Goal: Navigation & Orientation: Find specific page/section

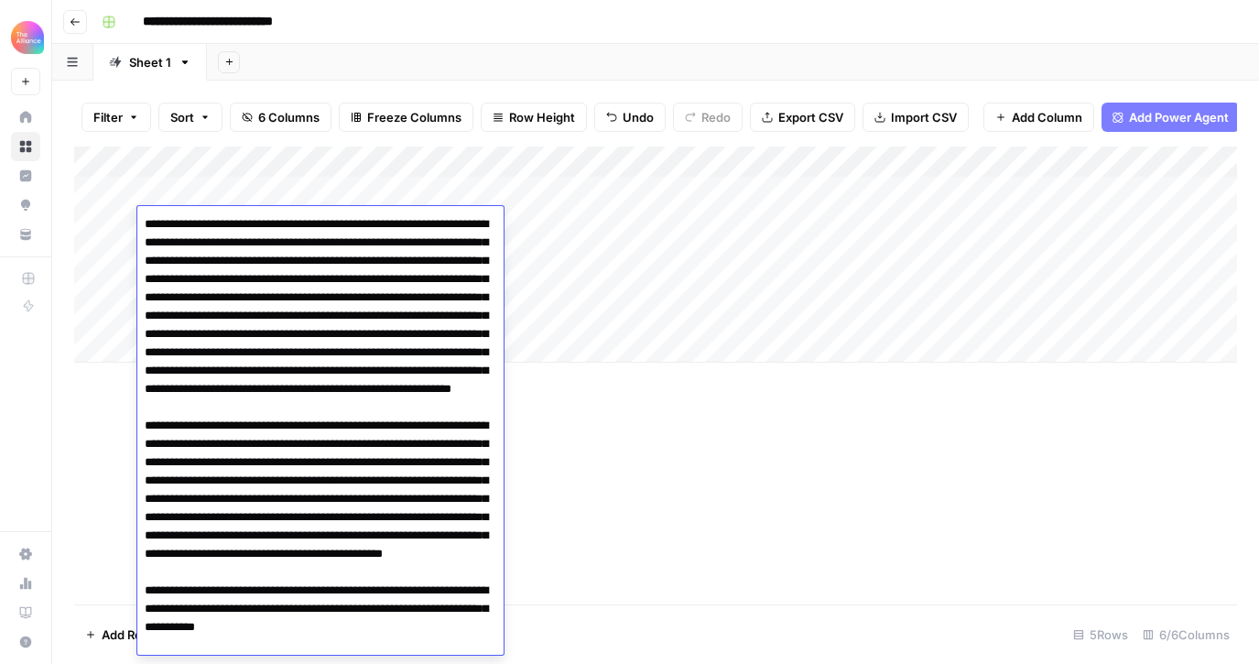
scroll to position [9105, 0]
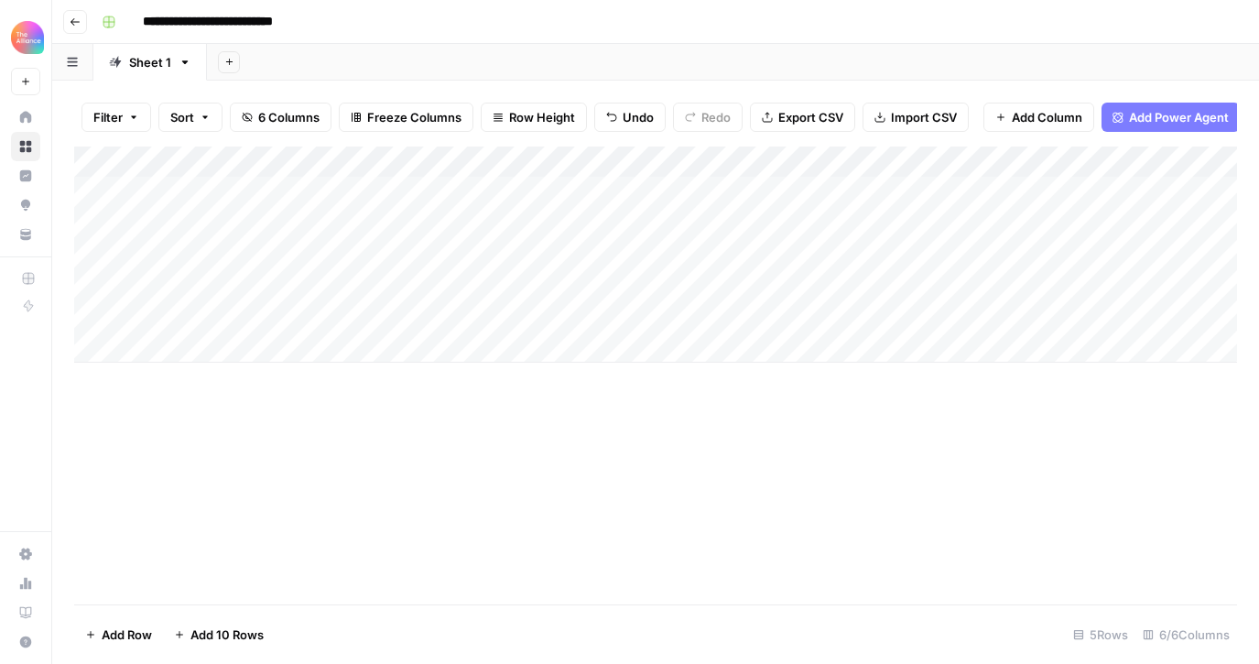
click at [75, 19] on icon "button" at bounding box center [75, 21] width 11 height 11
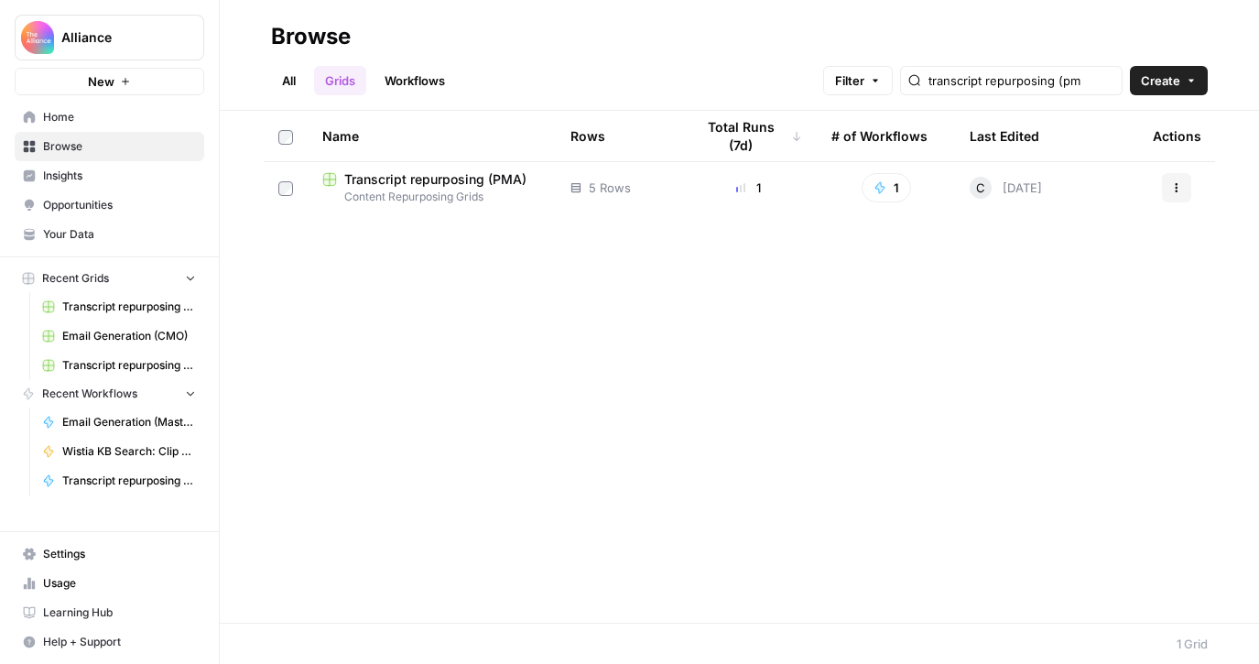
click at [128, 117] on span "Home" at bounding box center [119, 117] width 153 height 16
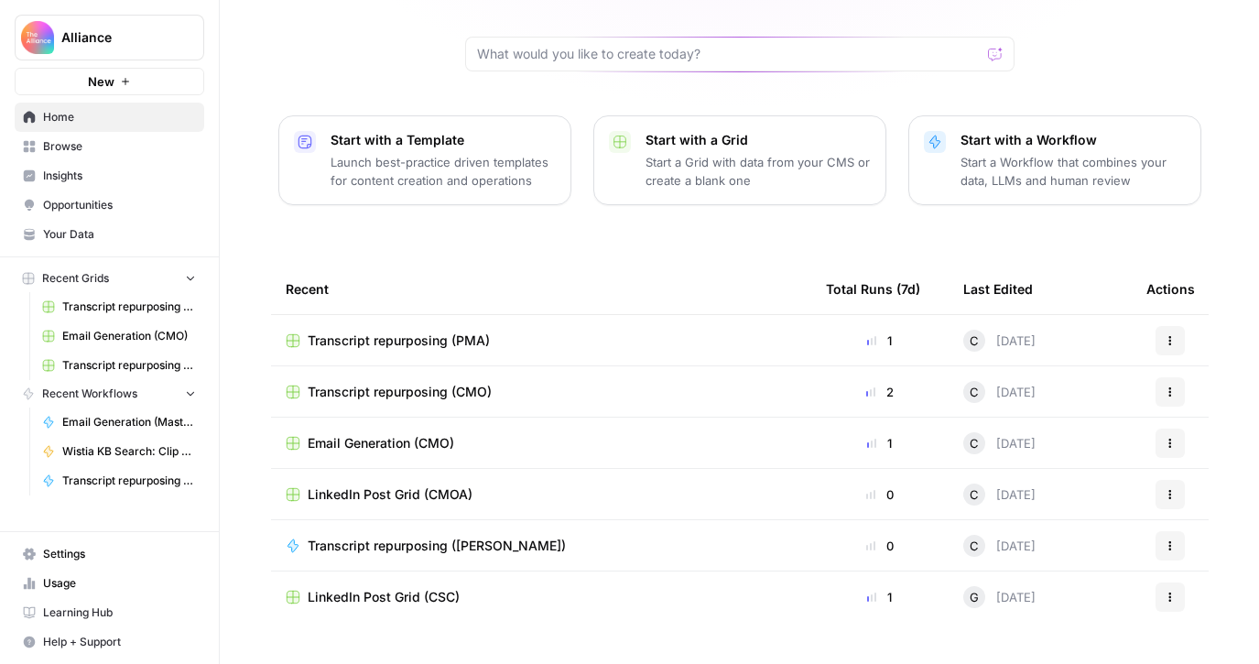
scroll to position [179, 0]
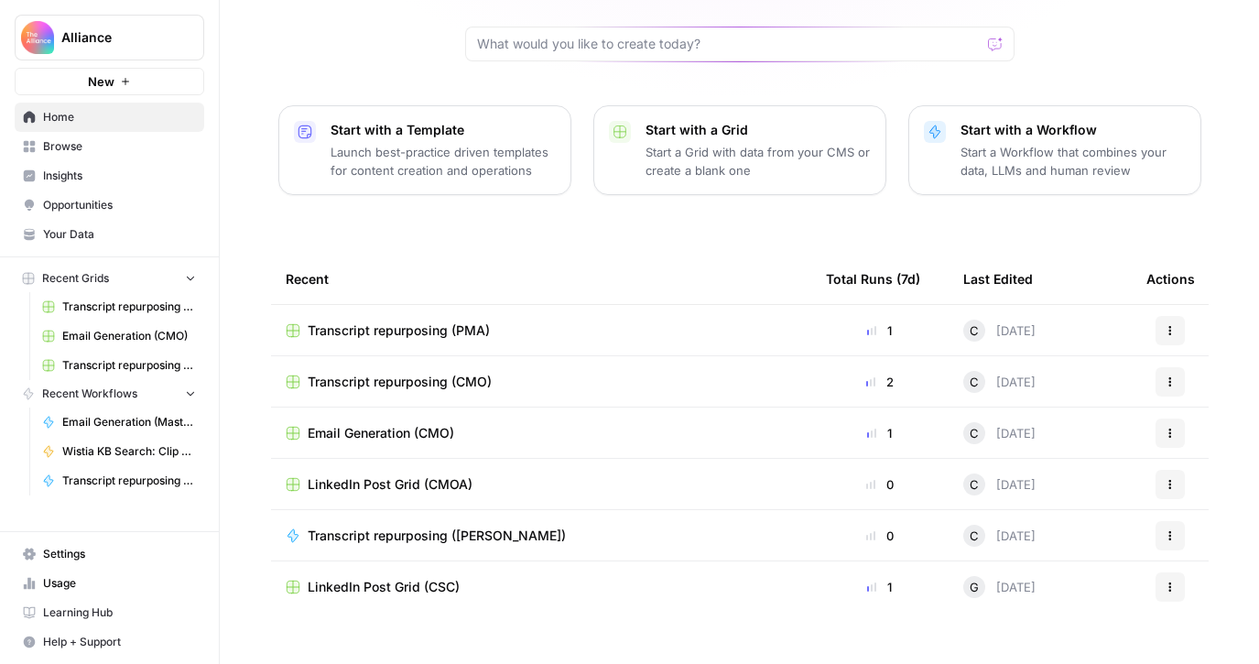
click at [99, 150] on span "Browse" at bounding box center [119, 146] width 153 height 16
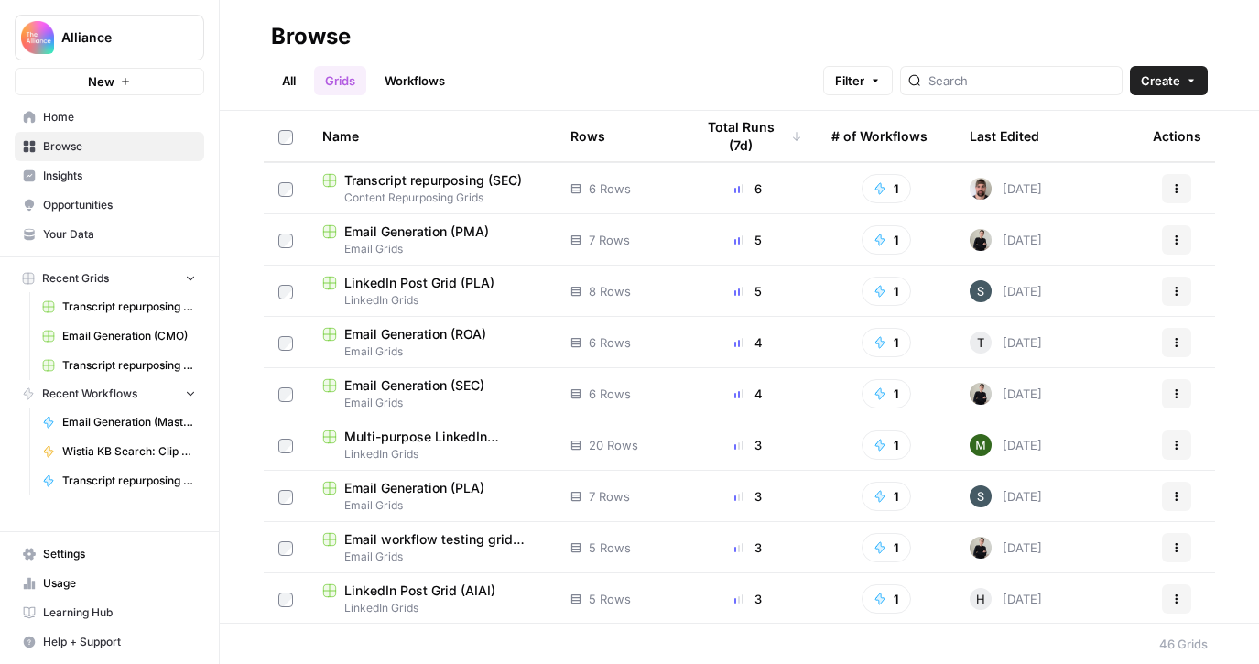
scroll to position [103, 0]
click at [448, 81] on link "Workflows" at bounding box center [415, 80] width 82 height 29
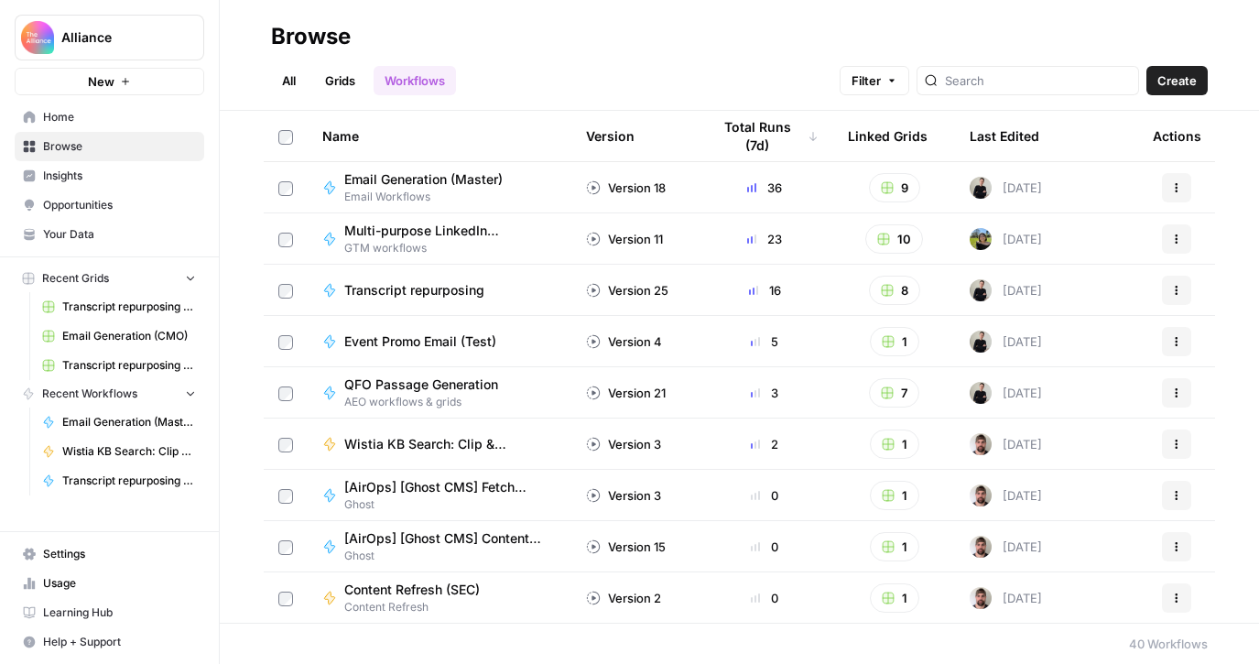
click at [103, 120] on span "Home" at bounding box center [119, 117] width 153 height 16
